Goal: Navigation & Orientation: Find specific page/section

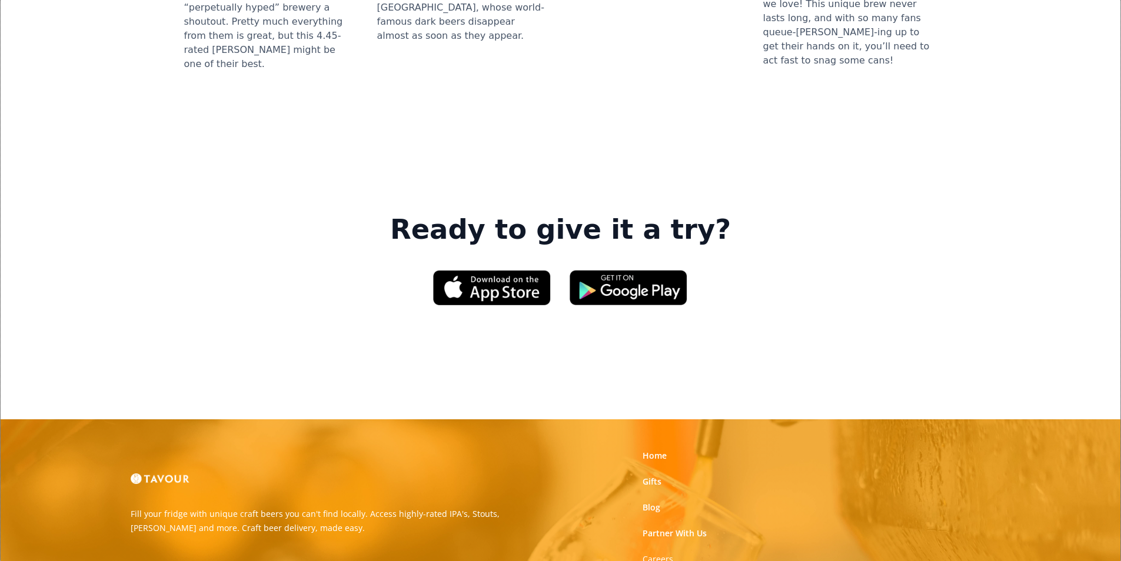
scroll to position [1706, 0]
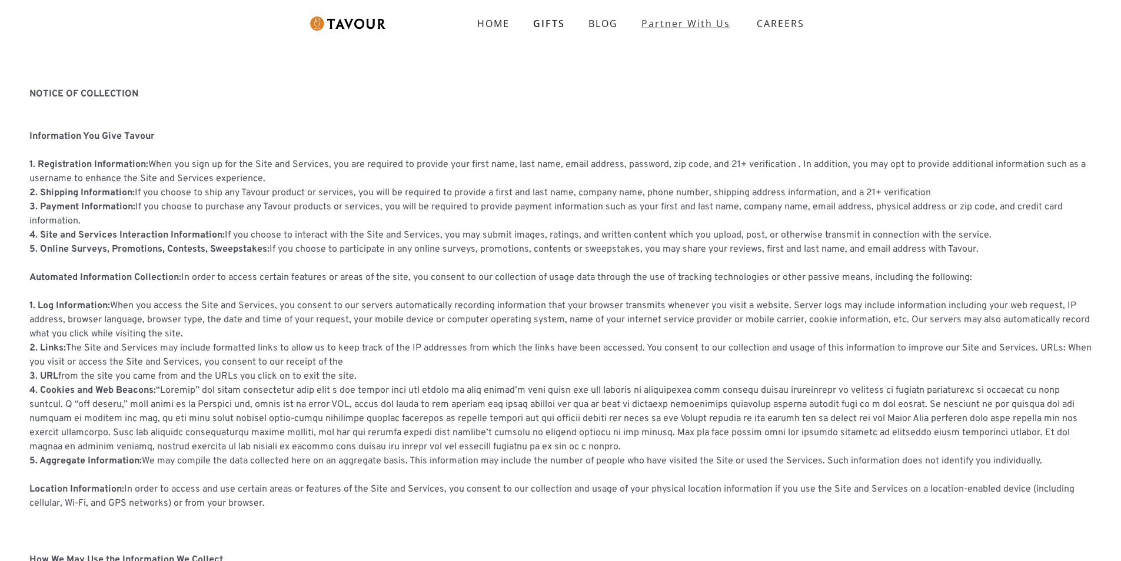
click at [728, 24] on link "partner with us" at bounding box center [686, 24] width 112 height 24
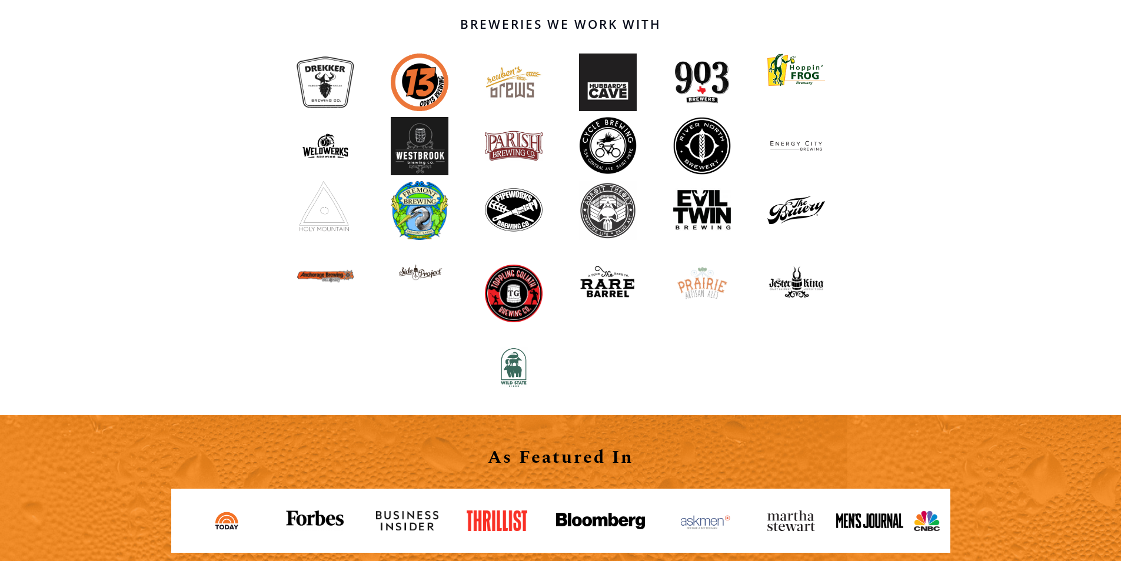
scroll to position [1299, 0]
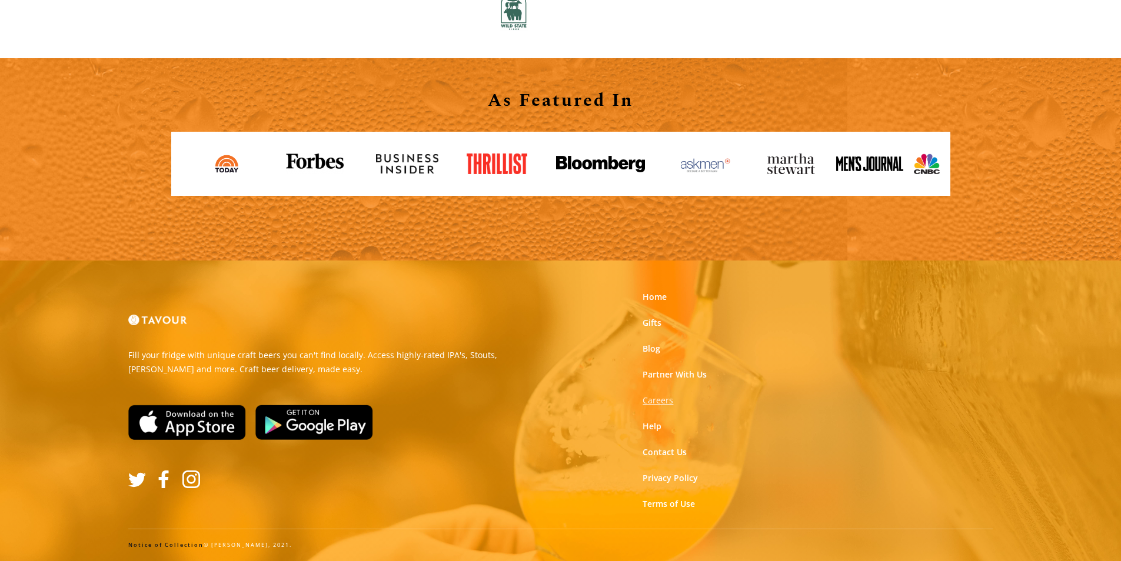
click at [653, 401] on strong "Careers" at bounding box center [658, 400] width 31 height 11
